Goal: Complete application form: Complete application form

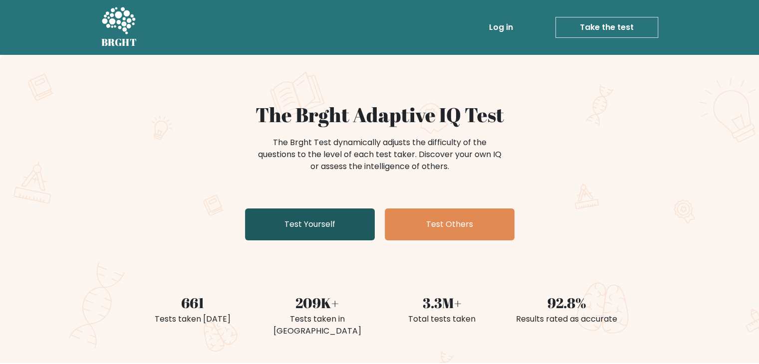
click at [339, 219] on link "Test Yourself" at bounding box center [310, 224] width 130 height 32
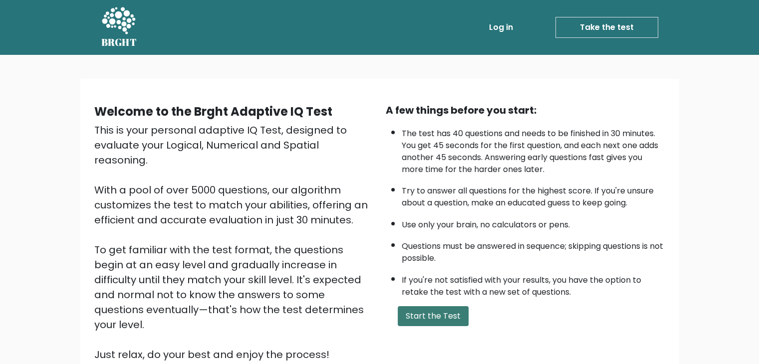
click at [426, 313] on button "Start the Test" at bounding box center [432, 316] width 71 height 20
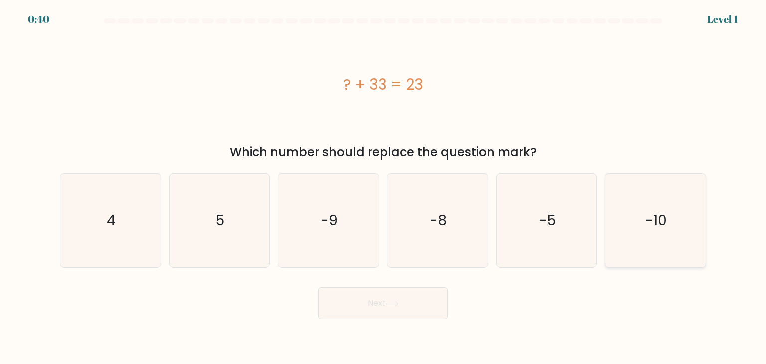
click at [652, 242] on icon "-10" at bounding box center [655, 221] width 94 height 94
click at [383, 187] on input "f. -10" at bounding box center [383, 184] width 0 height 5
radio input "true"
click at [391, 306] on icon at bounding box center [391, 303] width 13 height 5
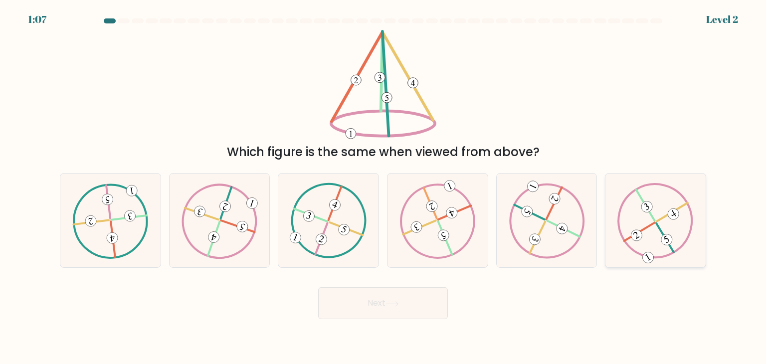
click at [648, 215] on icon at bounding box center [655, 220] width 76 height 75
click at [383, 187] on input "f." at bounding box center [383, 184] width 0 height 5
radio input "true"
click at [410, 295] on button "Next" at bounding box center [383, 303] width 130 height 32
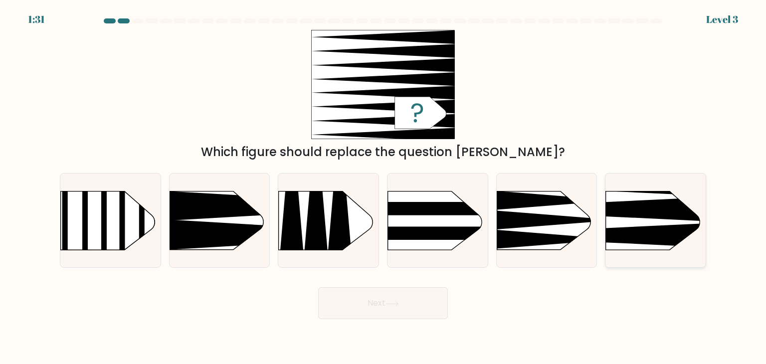
click at [643, 219] on rect at bounding box center [584, 169] width 260 height 198
click at [383, 187] on input "f." at bounding box center [383, 184] width 0 height 5
radio input "true"
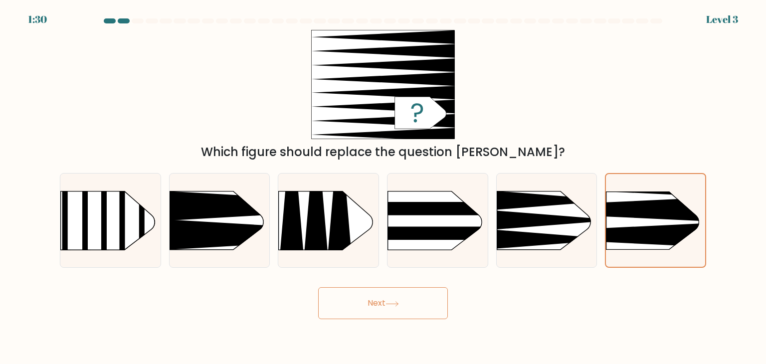
click at [371, 307] on button "Next" at bounding box center [383, 303] width 130 height 32
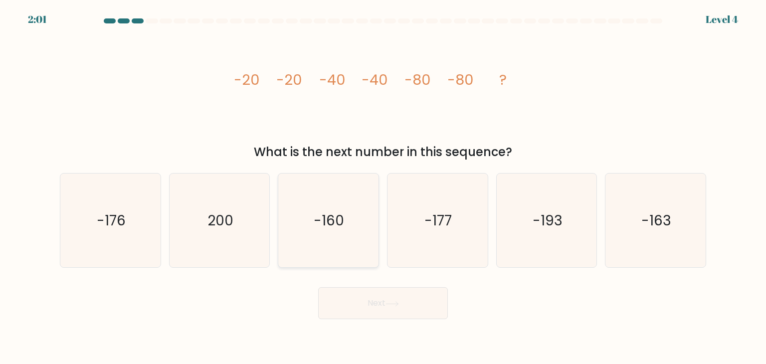
click at [313, 222] on icon "-160" at bounding box center [328, 221] width 94 height 94
click at [383, 187] on input "c. -160" at bounding box center [383, 184] width 0 height 5
radio input "true"
click at [369, 295] on button "Next" at bounding box center [383, 303] width 130 height 32
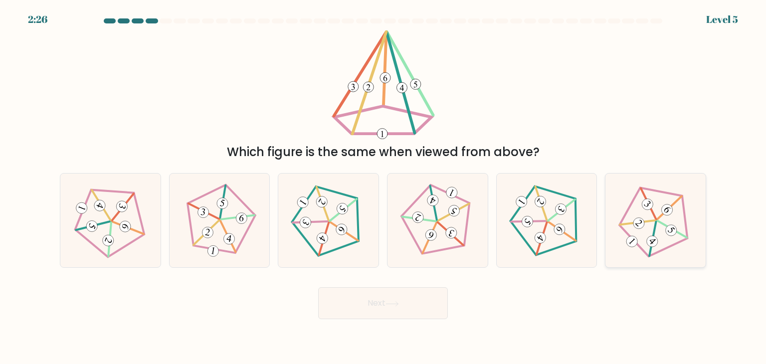
click at [636, 240] on 634 at bounding box center [631, 240] width 15 height 15
click at [383, 187] on input "f." at bounding box center [383, 184] width 0 height 5
radio input "true"
click at [423, 298] on button "Next" at bounding box center [383, 303] width 130 height 32
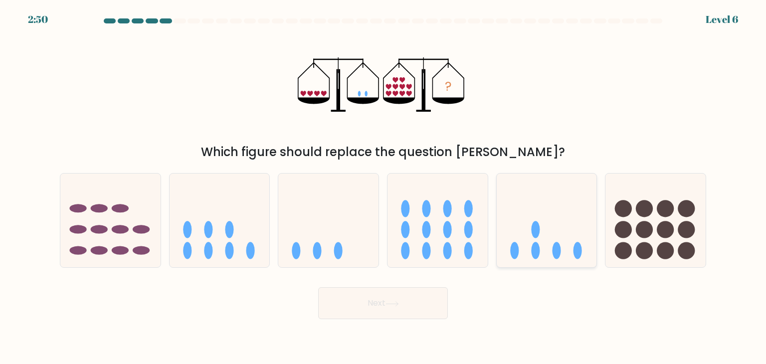
click at [507, 225] on icon at bounding box center [547, 220] width 100 height 83
click at [383, 187] on input "e." at bounding box center [383, 184] width 0 height 5
radio input "true"
click at [368, 306] on button "Next" at bounding box center [383, 303] width 130 height 32
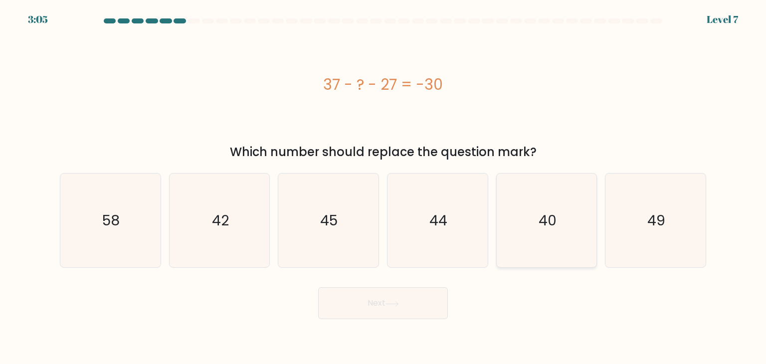
click at [512, 208] on icon "40" at bounding box center [547, 221] width 94 height 94
click at [383, 187] on input "e. 40" at bounding box center [383, 184] width 0 height 5
radio input "true"
click at [369, 302] on button "Next" at bounding box center [383, 303] width 130 height 32
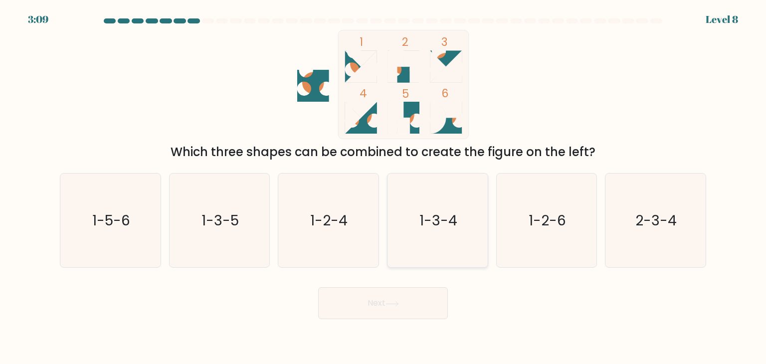
click at [451, 232] on icon "1-3-4" at bounding box center [437, 221] width 94 height 94
click at [383, 187] on input "d. 1-3-4" at bounding box center [383, 184] width 0 height 5
radio input "true"
click at [402, 303] on button "Next" at bounding box center [383, 303] width 130 height 32
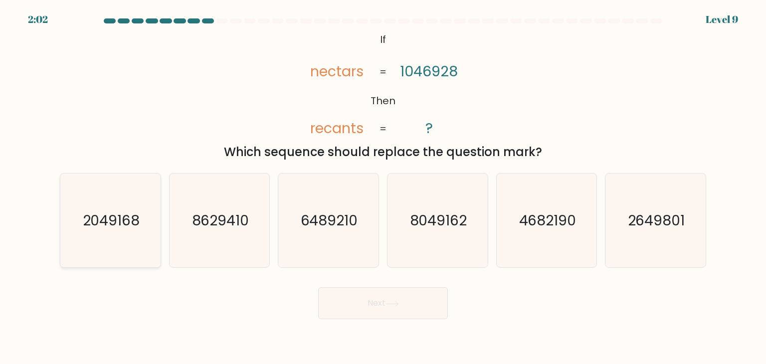
click at [136, 235] on icon "2049168" at bounding box center [110, 221] width 94 height 94
click at [383, 187] on input "a. 2049168" at bounding box center [383, 184] width 0 height 5
radio input "true"
click at [347, 308] on button "Next" at bounding box center [383, 303] width 130 height 32
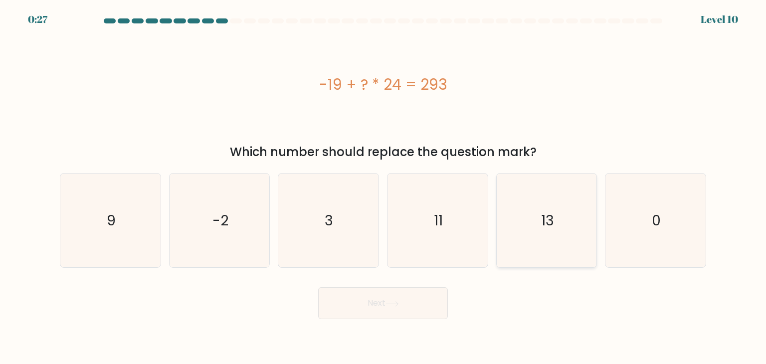
click at [581, 226] on icon "13" at bounding box center [547, 221] width 94 height 94
click at [383, 187] on input "e. 13" at bounding box center [383, 184] width 0 height 5
radio input "true"
click at [423, 293] on button "Next" at bounding box center [383, 303] width 130 height 32
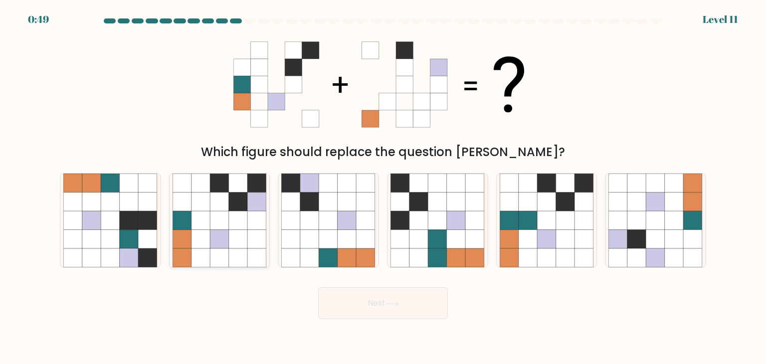
click at [199, 246] on icon at bounding box center [200, 239] width 19 height 19
click at [383, 187] on input "b." at bounding box center [383, 184] width 0 height 5
radio input "true"
click at [350, 304] on button "Next" at bounding box center [383, 303] width 130 height 32
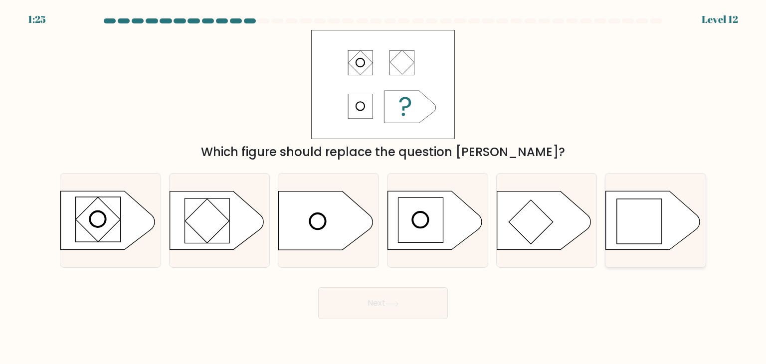
click at [646, 223] on rect at bounding box center [639, 221] width 45 height 45
click at [383, 187] on input "f." at bounding box center [383, 184] width 0 height 5
radio input "true"
click at [403, 296] on button "Next" at bounding box center [383, 303] width 130 height 32
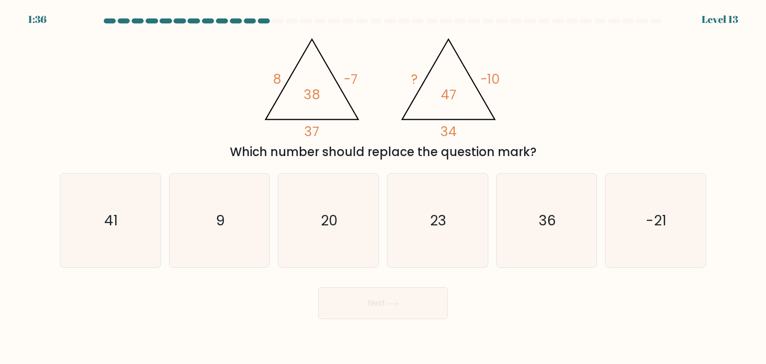
click at [403, 296] on button "Next" at bounding box center [383, 303] width 130 height 32
click at [323, 218] on text "20" at bounding box center [329, 220] width 17 height 20
click at [383, 187] on input "c. 20" at bounding box center [383, 184] width 0 height 5
radio input "true"
click at [447, 208] on icon "23" at bounding box center [437, 221] width 94 height 94
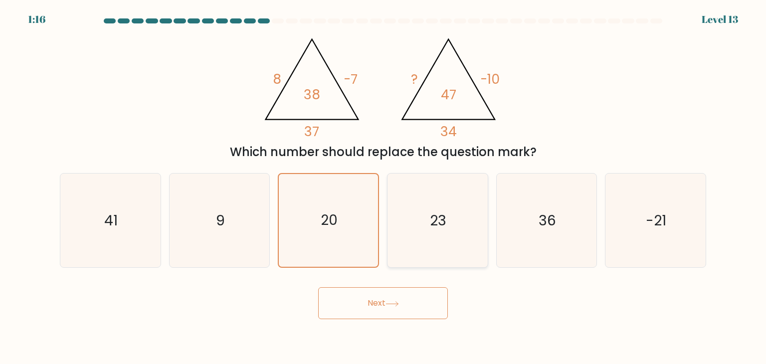
click at [383, 187] on input "d. 23" at bounding box center [383, 184] width 0 height 5
radio input "true"
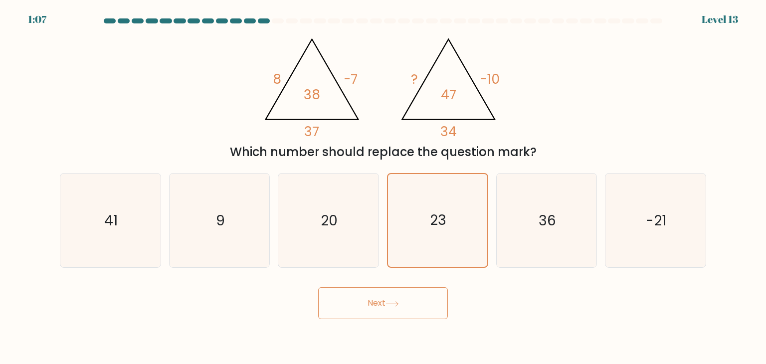
click at [383, 307] on button "Next" at bounding box center [383, 303] width 130 height 32
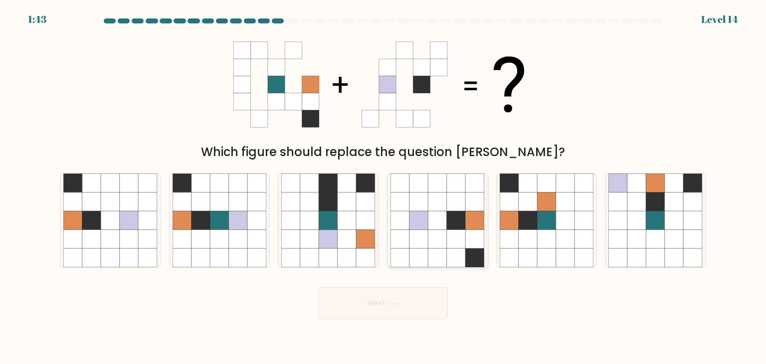
click at [420, 230] on icon at bounding box center [418, 239] width 19 height 19
click at [383, 187] on input "d." at bounding box center [383, 184] width 0 height 5
radio input "true"
click at [427, 224] on icon at bounding box center [419, 220] width 18 height 18
click at [383, 187] on input "d." at bounding box center [383, 184] width 0 height 5
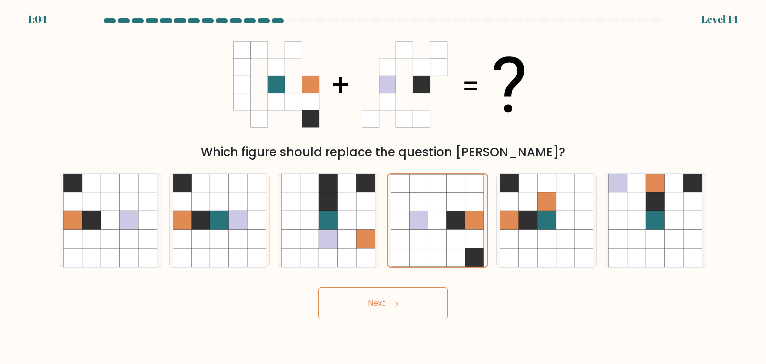
click at [395, 297] on button "Next" at bounding box center [383, 303] width 130 height 32
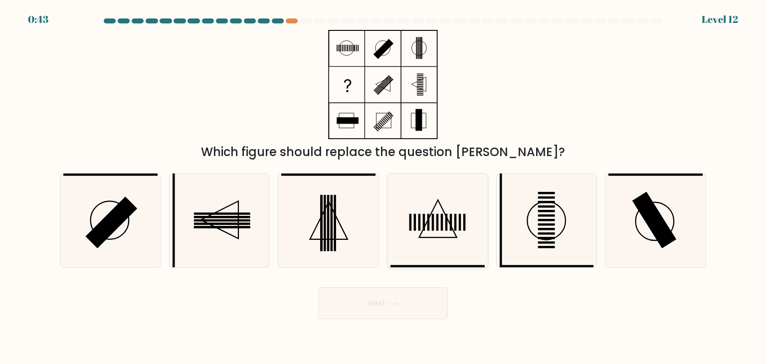
click at [429, 222] on rect at bounding box center [428, 222] width 2 height 17
click at [383, 187] on input "d." at bounding box center [383, 184] width 0 height 5
radio input "true"
click at [233, 227] on rect at bounding box center [222, 227] width 56 height 2
click at [383, 187] on input "b." at bounding box center [383, 184] width 0 height 5
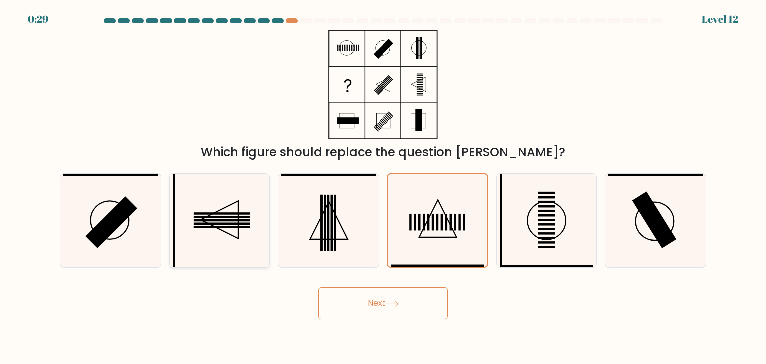
radio input "true"
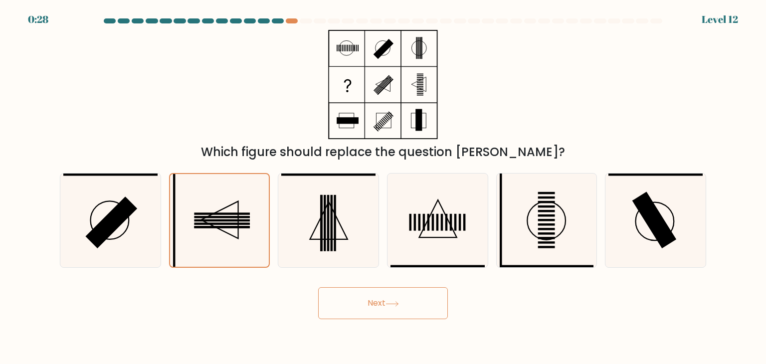
click at [386, 299] on button "Next" at bounding box center [383, 303] width 130 height 32
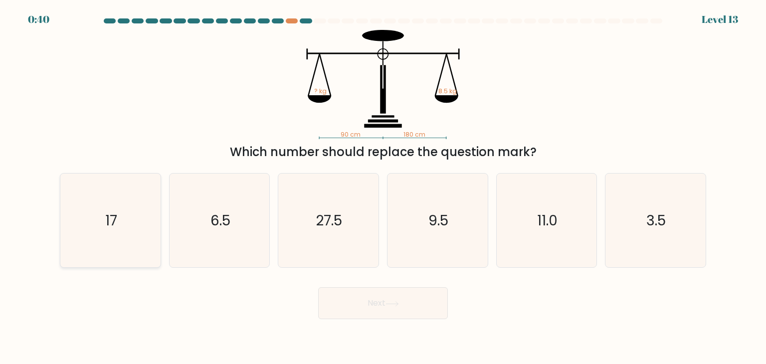
click at [107, 222] on text "17" at bounding box center [111, 220] width 12 height 20
click at [383, 187] on input "a. 17" at bounding box center [383, 184] width 0 height 5
radio input "true"
click at [366, 313] on button "Next" at bounding box center [383, 303] width 130 height 32
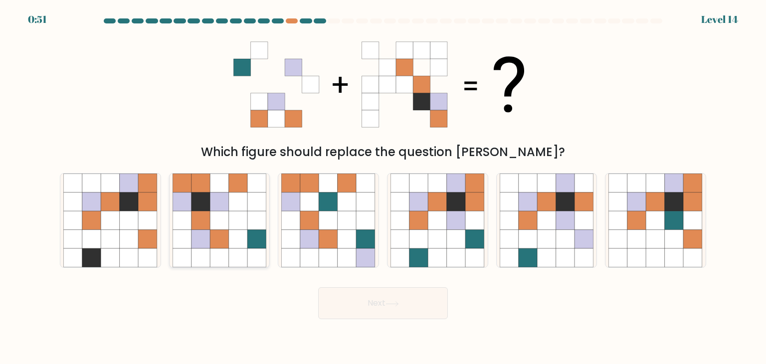
click at [235, 197] on icon at bounding box center [238, 201] width 19 height 19
click at [383, 187] on input "b." at bounding box center [383, 184] width 0 height 5
radio input "true"
click at [390, 310] on button "Next" at bounding box center [383, 303] width 130 height 32
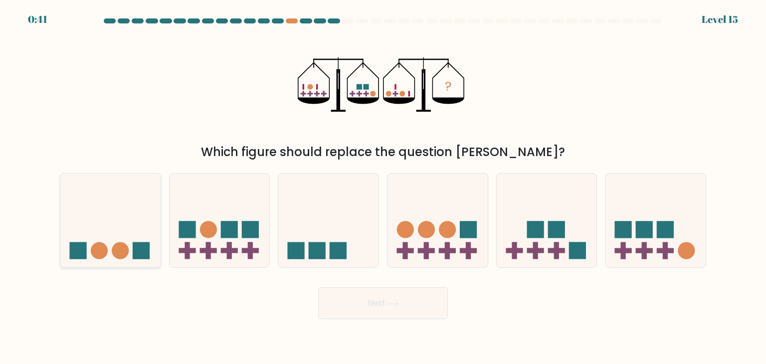
click at [135, 239] on icon at bounding box center [110, 220] width 100 height 83
click at [383, 187] on input "a." at bounding box center [383, 184] width 0 height 5
radio input "true"
click at [355, 307] on button "Next" at bounding box center [383, 303] width 130 height 32
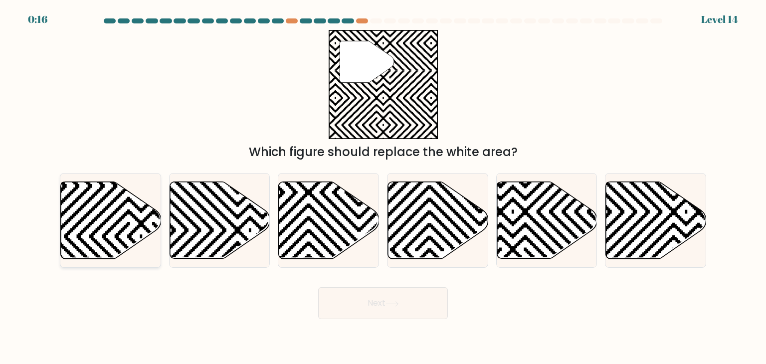
click at [105, 208] on icon at bounding box center [141, 135] width 202 height 202
click at [383, 187] on input "a." at bounding box center [383, 184] width 0 height 5
radio input "true"
click at [327, 296] on button "Next" at bounding box center [383, 303] width 130 height 32
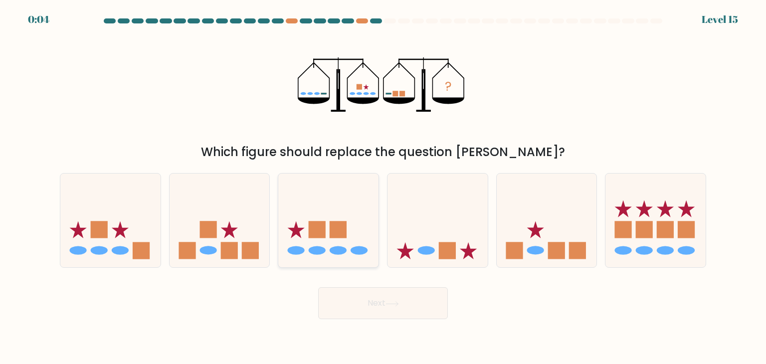
click at [348, 220] on icon at bounding box center [328, 220] width 100 height 83
click at [383, 187] on input "c." at bounding box center [383, 184] width 0 height 5
radio input "true"
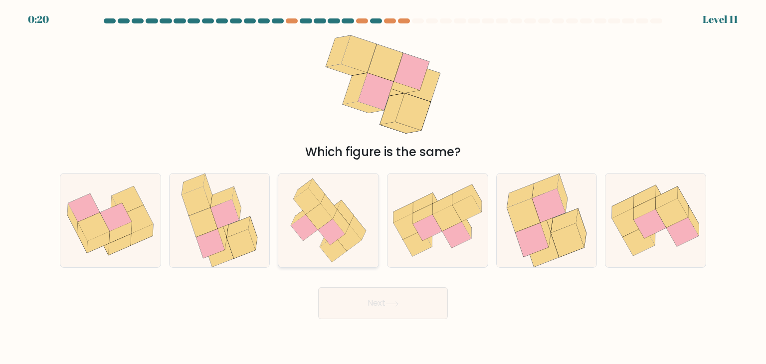
click at [315, 215] on icon at bounding box center [319, 216] width 27 height 26
click at [383, 187] on input "c." at bounding box center [383, 184] width 0 height 5
radio input "true"
click at [372, 302] on button "Next" at bounding box center [383, 303] width 130 height 32
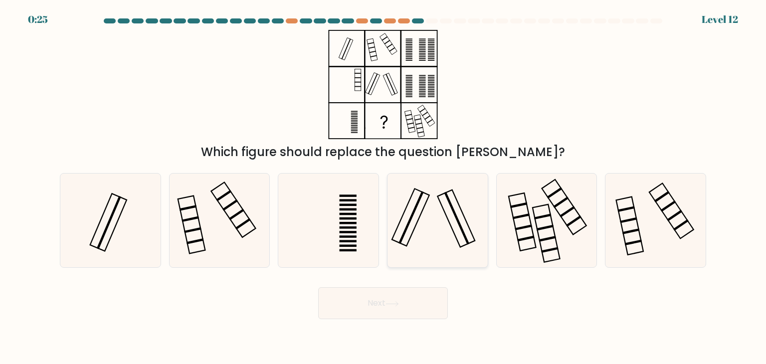
click at [407, 214] on icon at bounding box center [437, 221] width 94 height 94
click at [383, 187] on input "d." at bounding box center [383, 184] width 0 height 5
radio input "true"
click at [420, 306] on button "Next" at bounding box center [383, 303] width 130 height 32
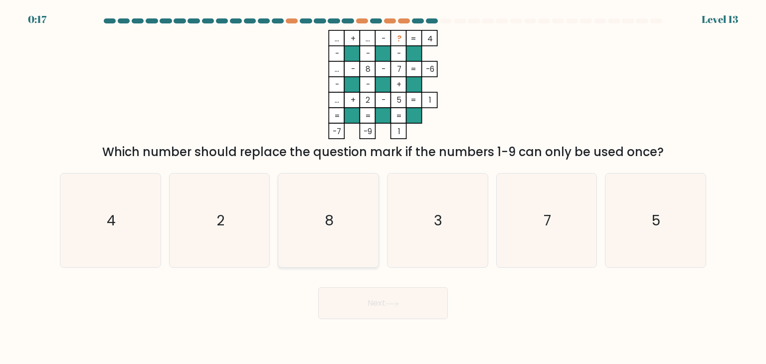
click at [339, 207] on icon "8" at bounding box center [328, 221] width 94 height 94
click at [383, 187] on input "c. 8" at bounding box center [383, 184] width 0 height 5
radio input "true"
click at [437, 222] on text "3" at bounding box center [438, 220] width 8 height 20
click at [383, 187] on input "d. 3" at bounding box center [383, 184] width 0 height 5
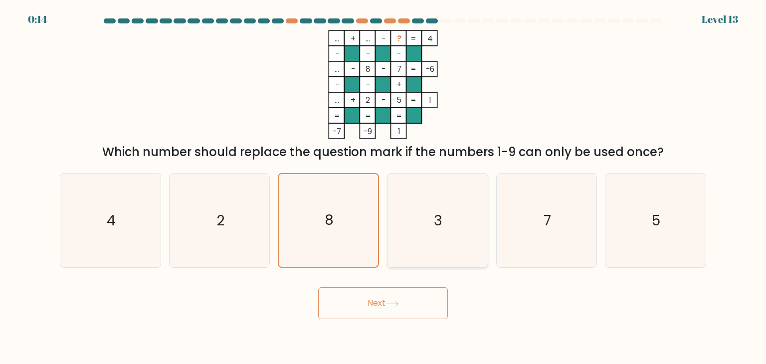
radio input "true"
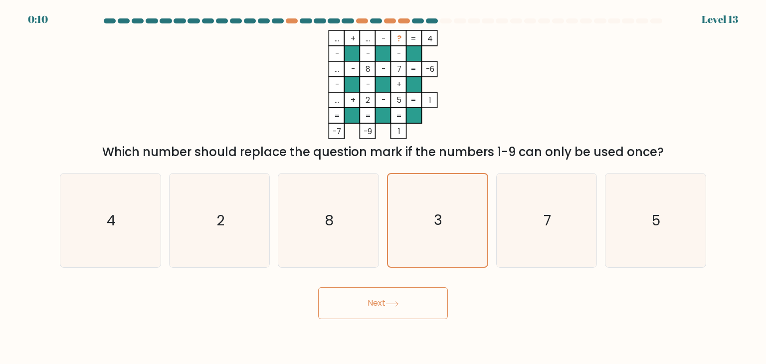
click at [410, 301] on button "Next" at bounding box center [383, 303] width 130 height 32
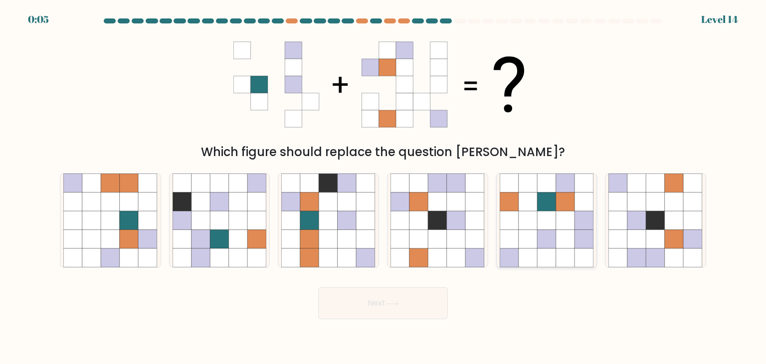
click at [545, 204] on icon at bounding box center [546, 201] width 19 height 19
click at [383, 187] on input "e." at bounding box center [383, 184] width 0 height 5
radio input "true"
click at [393, 314] on button "Next" at bounding box center [383, 303] width 130 height 32
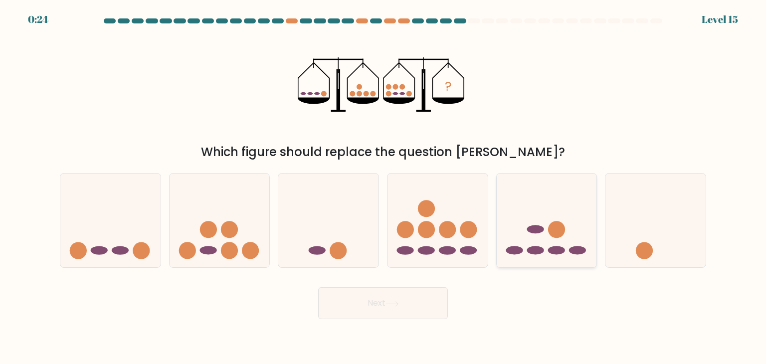
click at [544, 253] on icon at bounding box center [547, 220] width 100 height 83
click at [383, 187] on input "e." at bounding box center [383, 184] width 0 height 5
radio input "true"
click at [419, 306] on button "Next" at bounding box center [383, 303] width 130 height 32
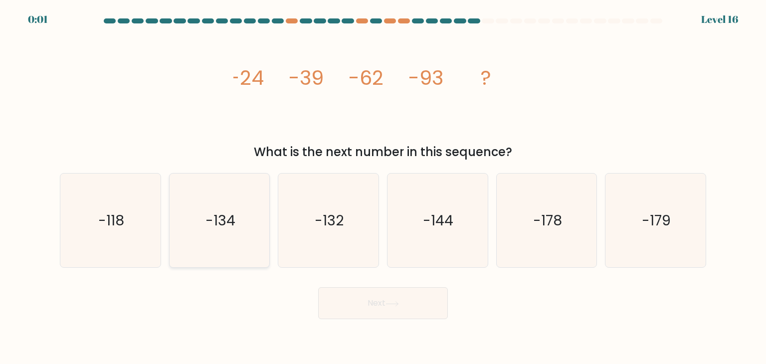
click at [248, 219] on icon "-134" at bounding box center [220, 221] width 94 height 94
click at [383, 187] on input "b. -134" at bounding box center [383, 184] width 0 height 5
radio input "true"
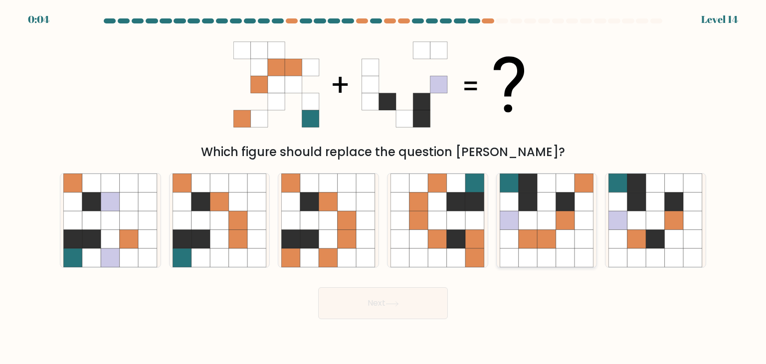
click at [532, 228] on icon at bounding box center [528, 220] width 19 height 19
click at [383, 187] on input "e." at bounding box center [383, 184] width 0 height 5
radio input "true"
click at [533, 218] on icon at bounding box center [528, 220] width 18 height 18
click at [383, 187] on input "e." at bounding box center [383, 184] width 0 height 5
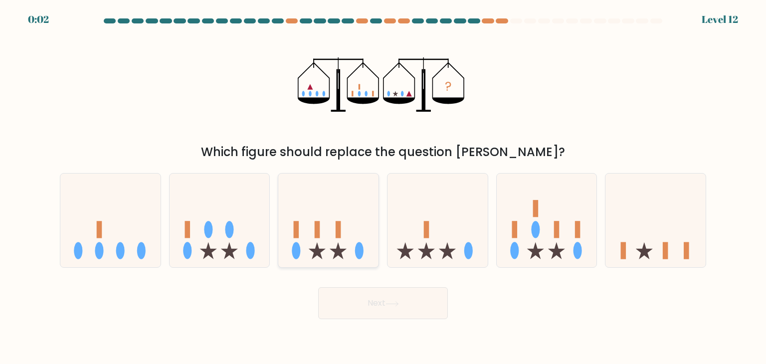
click at [342, 242] on icon at bounding box center [328, 220] width 100 height 83
click at [383, 187] on input "c." at bounding box center [383, 184] width 0 height 5
radio input "true"
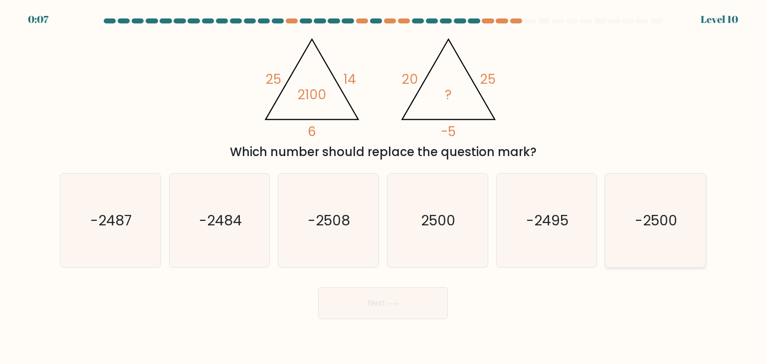
click at [678, 192] on icon "-2500" at bounding box center [655, 221] width 94 height 94
click at [383, 187] on input "f. -2500" at bounding box center [383, 184] width 0 height 5
radio input "true"
click at [389, 301] on icon at bounding box center [391, 303] width 13 height 5
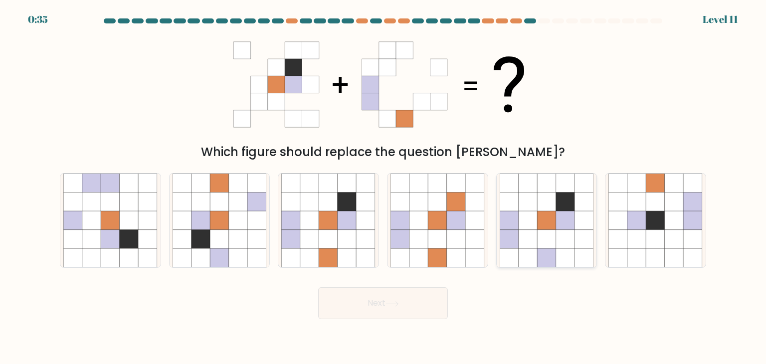
click at [520, 250] on icon at bounding box center [528, 258] width 19 height 19
click at [383, 187] on input "e." at bounding box center [383, 184] width 0 height 5
radio input "true"
click at [319, 244] on icon at bounding box center [328, 239] width 19 height 19
click at [383, 187] on input "c." at bounding box center [383, 184] width 0 height 5
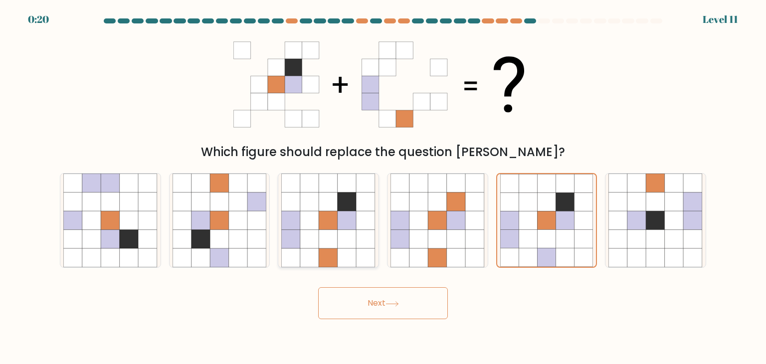
radio input "true"
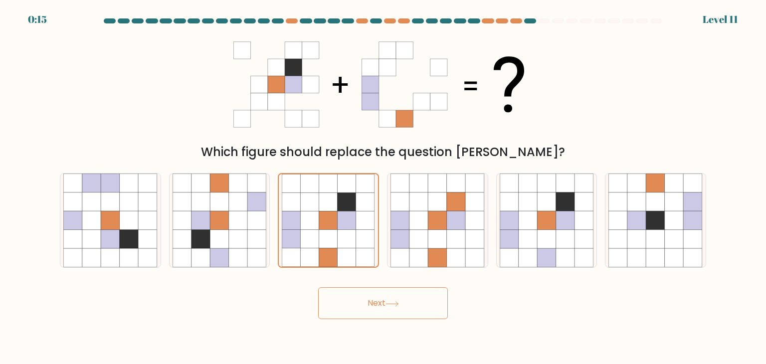
click at [379, 304] on button "Next" at bounding box center [383, 303] width 130 height 32
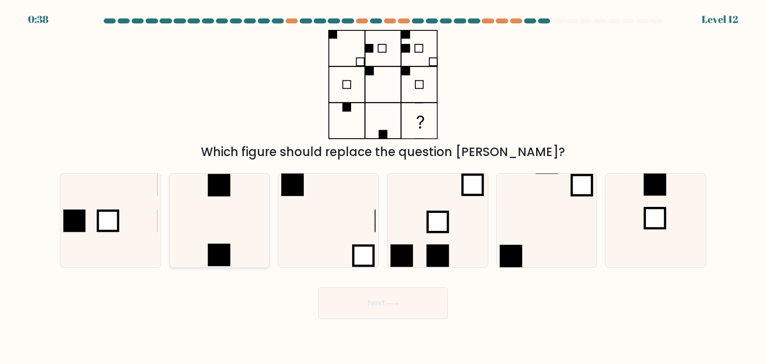
click at [229, 207] on icon at bounding box center [220, 221] width 94 height 94
click at [383, 187] on input "b." at bounding box center [383, 184] width 0 height 5
radio input "true"
click at [353, 304] on button "Next" at bounding box center [383, 303] width 130 height 32
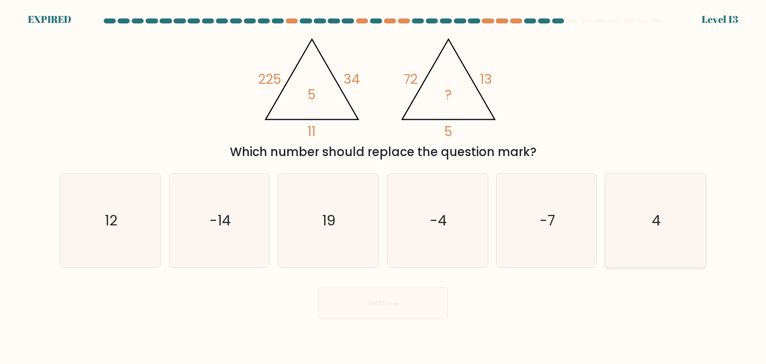
click at [634, 222] on icon "4" at bounding box center [655, 221] width 94 height 94
click at [383, 187] on input "f. 4" at bounding box center [383, 184] width 0 height 5
radio input "true"
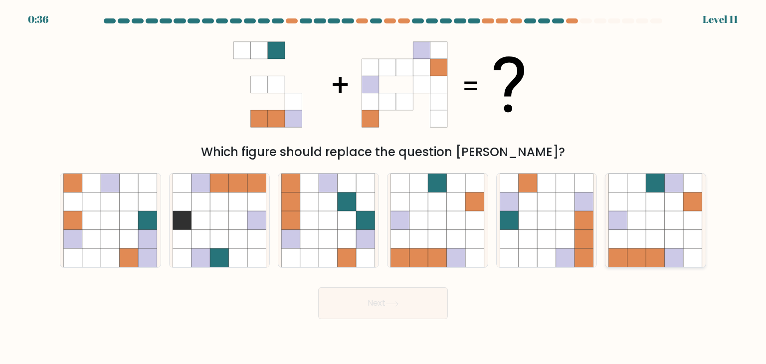
click at [660, 210] on icon at bounding box center [655, 201] width 19 height 19
click at [383, 187] on input "f." at bounding box center [383, 184] width 0 height 5
radio input "true"
click at [384, 298] on button "Next" at bounding box center [383, 303] width 130 height 32
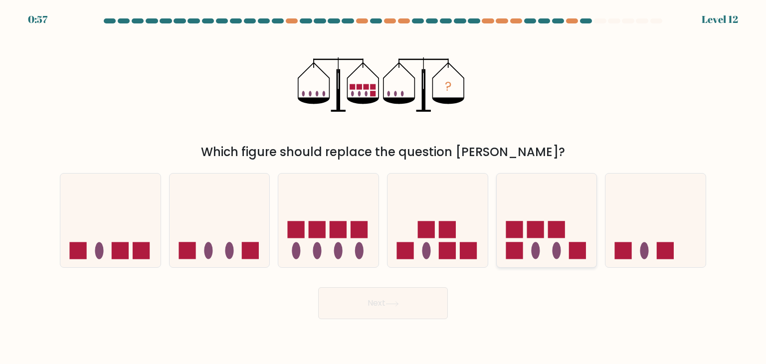
click at [550, 220] on icon at bounding box center [547, 220] width 100 height 83
click at [383, 187] on input "e." at bounding box center [383, 184] width 0 height 5
radio input "true"
click at [420, 316] on button "Next" at bounding box center [383, 303] width 130 height 32
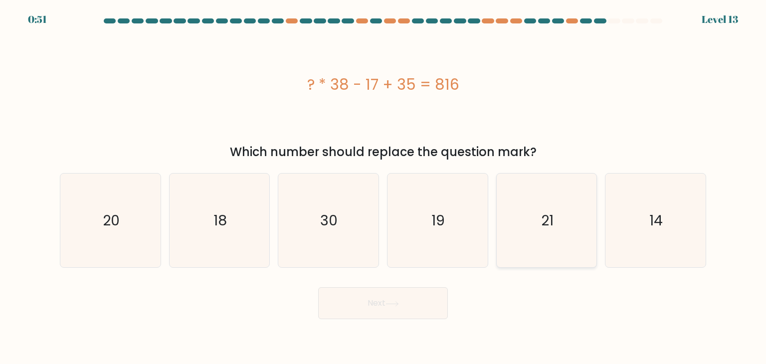
click at [563, 214] on icon "21" at bounding box center [547, 221] width 94 height 94
click at [383, 187] on input "e. 21" at bounding box center [383, 184] width 0 height 5
radio input "true"
click at [389, 315] on button "Next" at bounding box center [383, 303] width 130 height 32
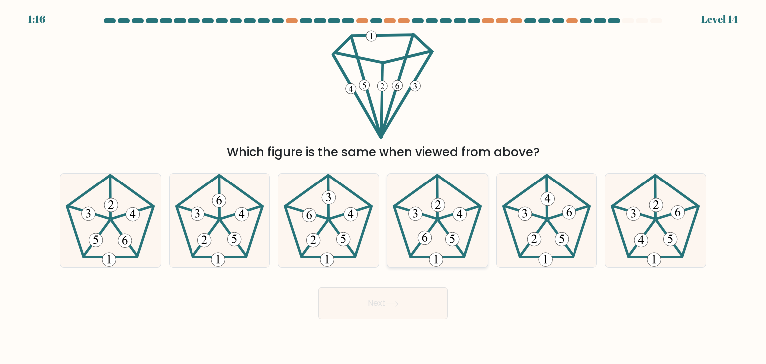
click at [448, 249] on icon at bounding box center [437, 221] width 94 height 94
click at [383, 187] on input "d." at bounding box center [383, 184] width 0 height 5
radio input "true"
click at [414, 300] on button "Next" at bounding box center [383, 303] width 130 height 32
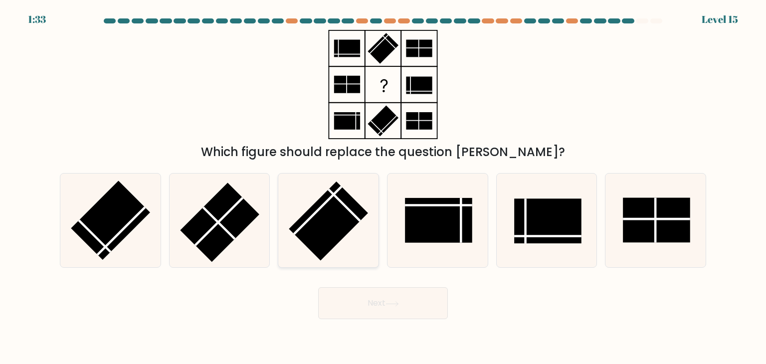
click at [354, 235] on icon at bounding box center [328, 221] width 94 height 94
click at [383, 187] on input "c." at bounding box center [383, 184] width 0 height 5
radio input "true"
click at [382, 302] on button "Next" at bounding box center [383, 303] width 130 height 32
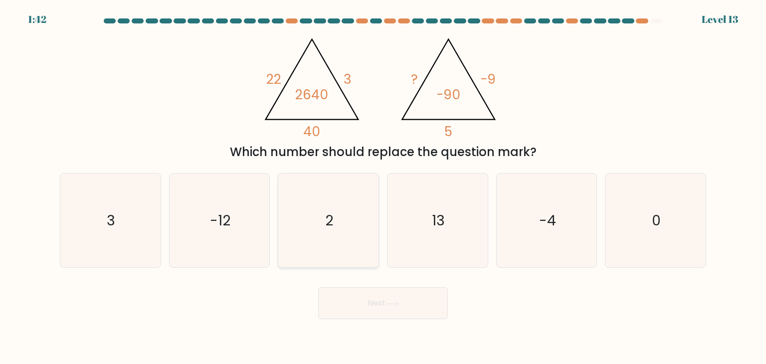
click at [333, 228] on text "2" at bounding box center [330, 220] width 8 height 20
click at [383, 187] on input "c. 2" at bounding box center [383, 184] width 0 height 5
radio input "true"
click at [375, 309] on button "Next" at bounding box center [383, 303] width 130 height 32
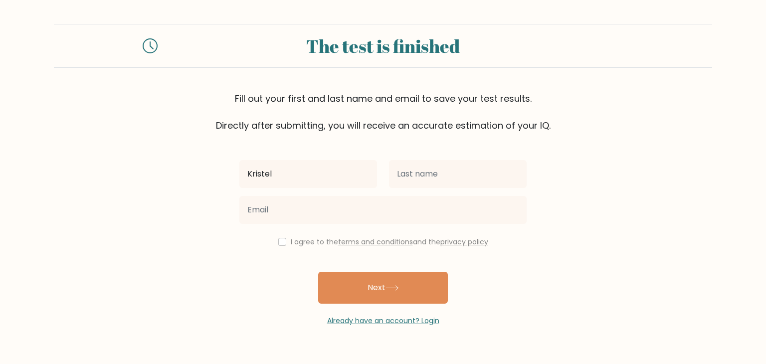
type input "Kristel"
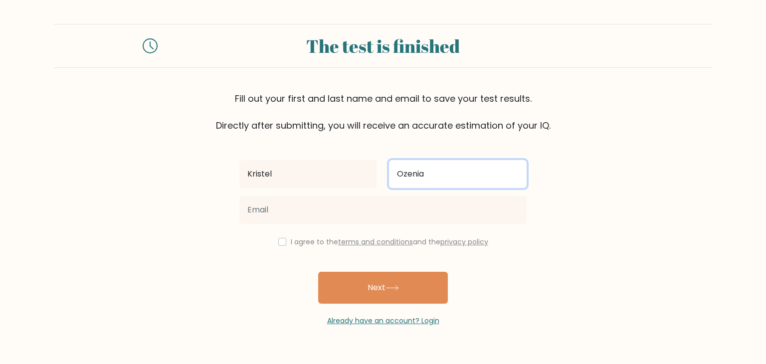
type input "Ozenia"
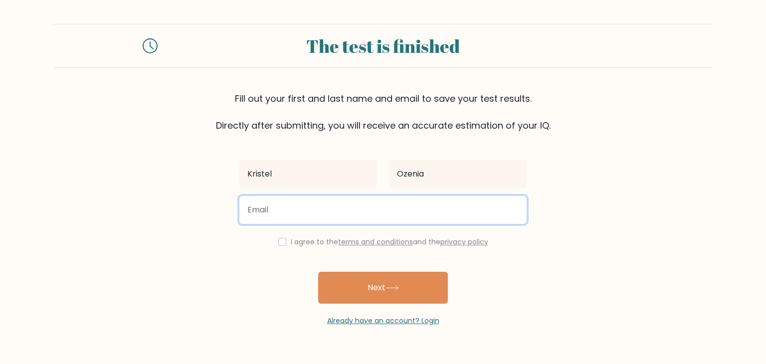
click at [387, 214] on input "email" at bounding box center [382, 210] width 287 height 28
type input "[EMAIL_ADDRESS][DOMAIN_NAME]"
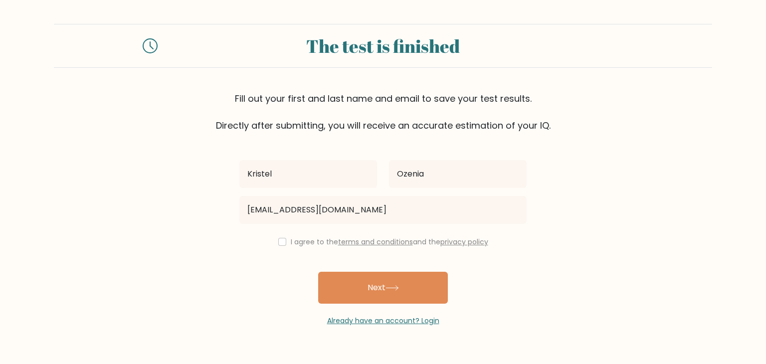
click at [281, 237] on div "I agree to the terms and conditions and the privacy policy" at bounding box center [382, 242] width 299 height 12
click at [281, 240] on input "checkbox" at bounding box center [282, 242] width 8 height 8
checkbox input "true"
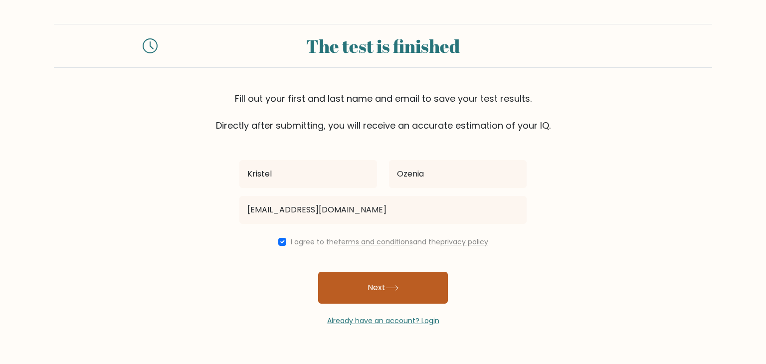
click at [369, 284] on button "Next" at bounding box center [383, 288] width 130 height 32
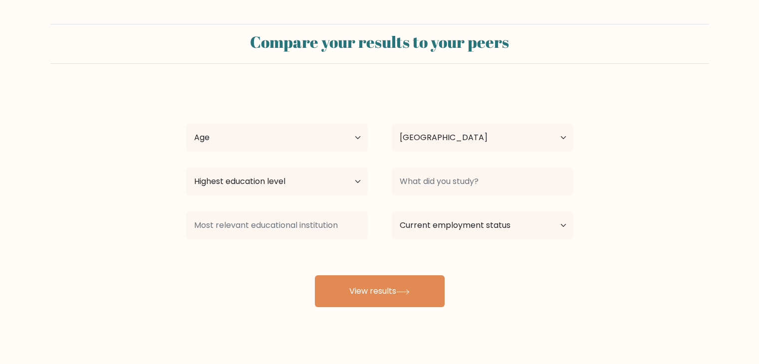
select select "PH"
click at [306, 129] on select "Age Under [DEMOGRAPHIC_DATA] [DEMOGRAPHIC_DATA] [DEMOGRAPHIC_DATA] [DEMOGRAPHIC…" at bounding box center [277, 138] width 182 height 28
select select "25_34"
click at [186, 124] on select "Age Under [DEMOGRAPHIC_DATA] [DEMOGRAPHIC_DATA] [DEMOGRAPHIC_DATA] [DEMOGRAPHIC…" at bounding box center [277, 138] width 182 height 28
click at [269, 185] on select "Highest education level No schooling Primary Lower Secondary Upper Secondary Oc…" at bounding box center [277, 182] width 182 height 28
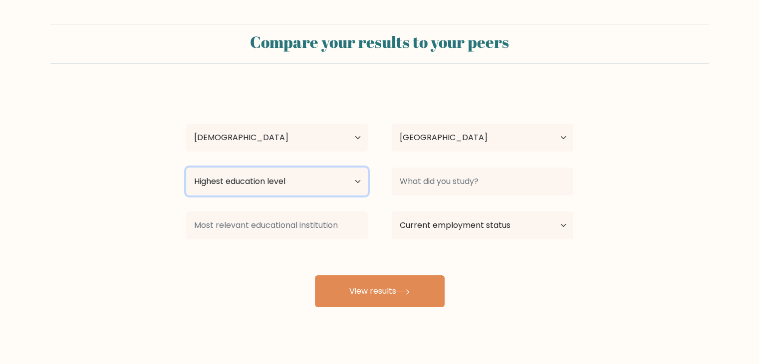
select select "bachelors_degree"
click at [186, 168] on select "Highest education level No schooling Primary Lower Secondary Upper Secondary Oc…" at bounding box center [277, 182] width 182 height 28
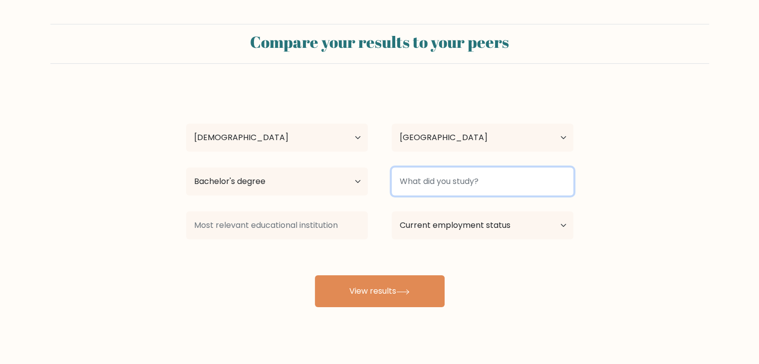
click at [437, 186] on input at bounding box center [482, 182] width 182 height 28
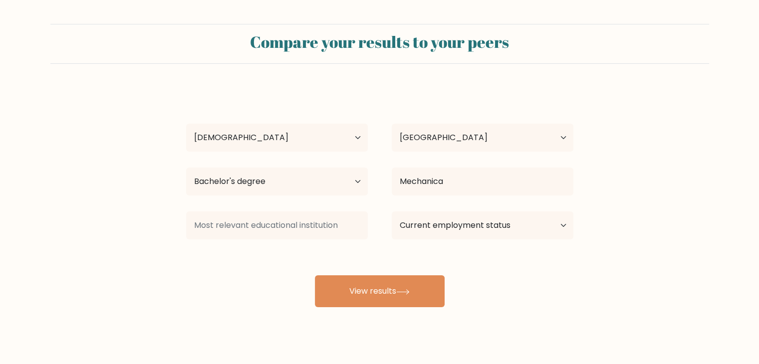
click at [437, 203] on div "Kristel Ozenia Age Under 18 years old 18-24 years old 25-34 years old 35-44 yea…" at bounding box center [379, 197] width 399 height 219
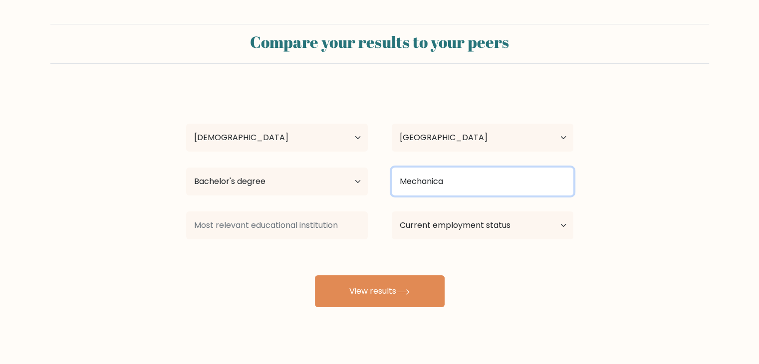
click at [457, 182] on input "Mechanica" at bounding box center [482, 182] width 182 height 28
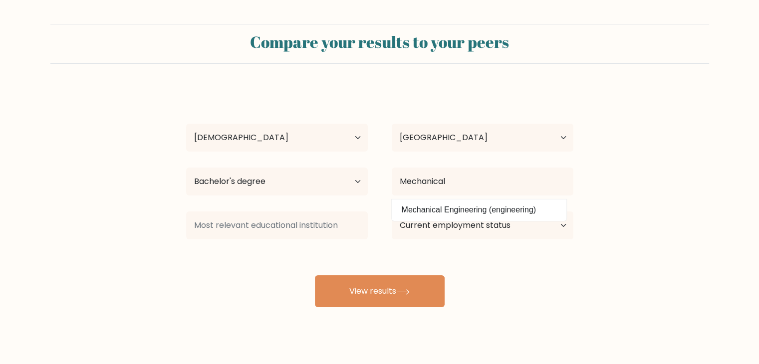
drag, startPoint x: 456, startPoint y: 208, endPoint x: 451, endPoint y: 206, distance: 5.4
click at [451, 206] on div "Kristel Ozenia Age Under 18 years old 18-24 years old 25-34 years old 35-44 yea…" at bounding box center [379, 197] width 399 height 219
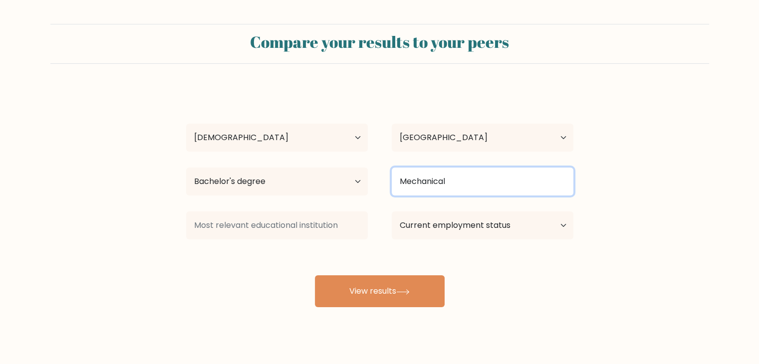
click at [467, 177] on input "Mechanical" at bounding box center [482, 182] width 182 height 28
click at [471, 185] on input "Mechanical" at bounding box center [482, 182] width 182 height 28
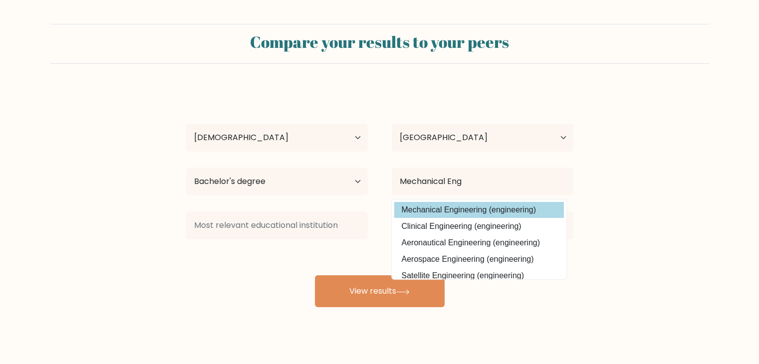
click at [467, 209] on div "Kristel Ozenia Age Under 18 years old 18-24 years old 25-34 years old 35-44 yea…" at bounding box center [379, 197] width 399 height 219
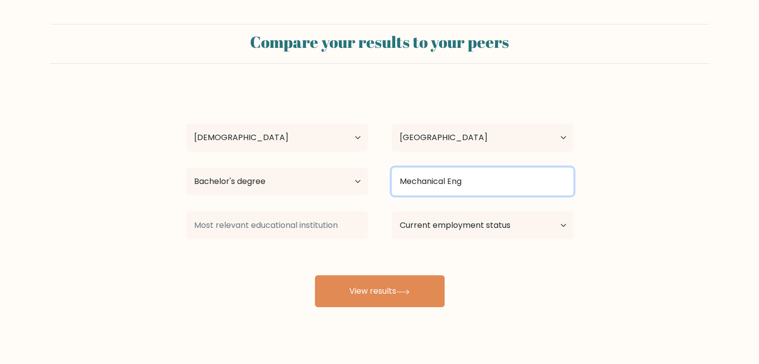
click at [472, 187] on input "Mechanical Eng" at bounding box center [482, 182] width 182 height 28
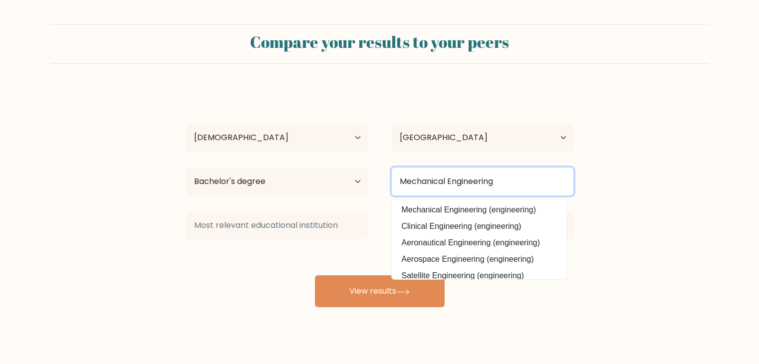
type input "Mechanical Engineering"
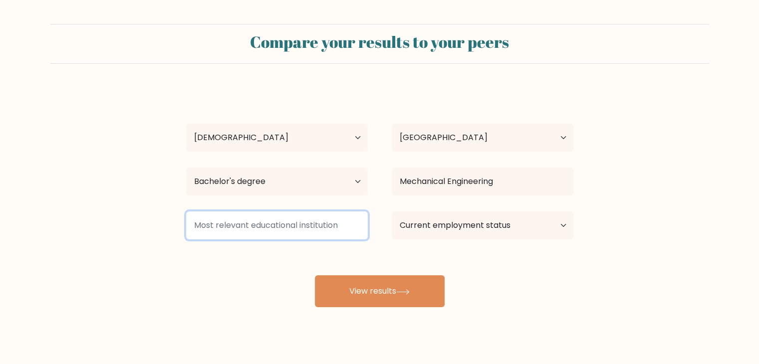
click at [311, 230] on input at bounding box center [277, 225] width 182 height 28
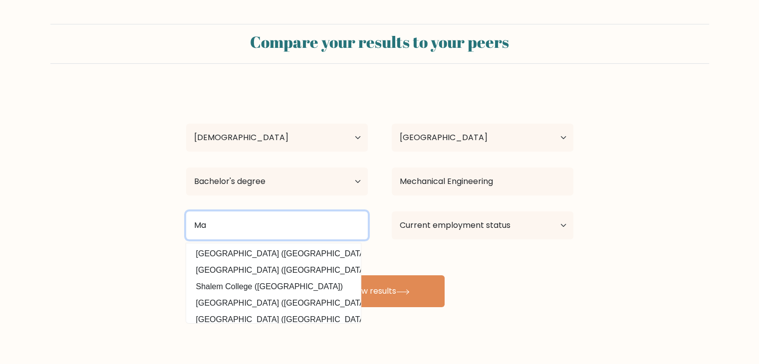
type input "M"
type input "Malayan Colleges Laguna"
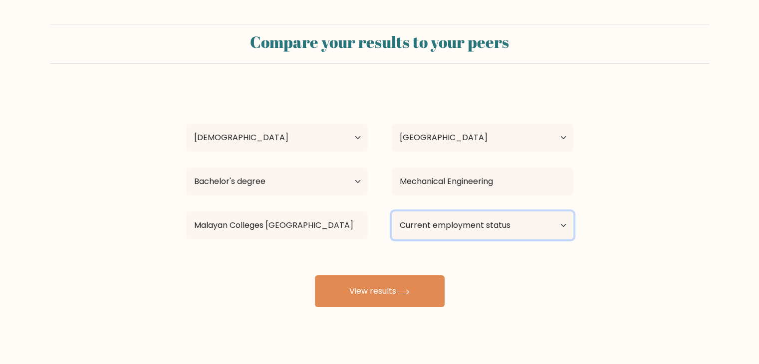
click at [449, 222] on select "Current employment status Employed Student Retired Other / prefer not to answer" at bounding box center [482, 225] width 182 height 28
select select "other"
click at [391, 211] on select "Current employment status Employed Student Retired Other / prefer not to answer" at bounding box center [482, 225] width 182 height 28
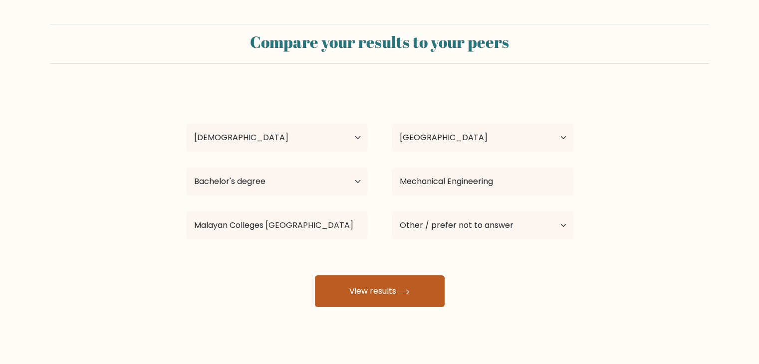
click at [389, 290] on button "View results" at bounding box center [380, 291] width 130 height 32
